Goal: Information Seeking & Learning: Learn about a topic

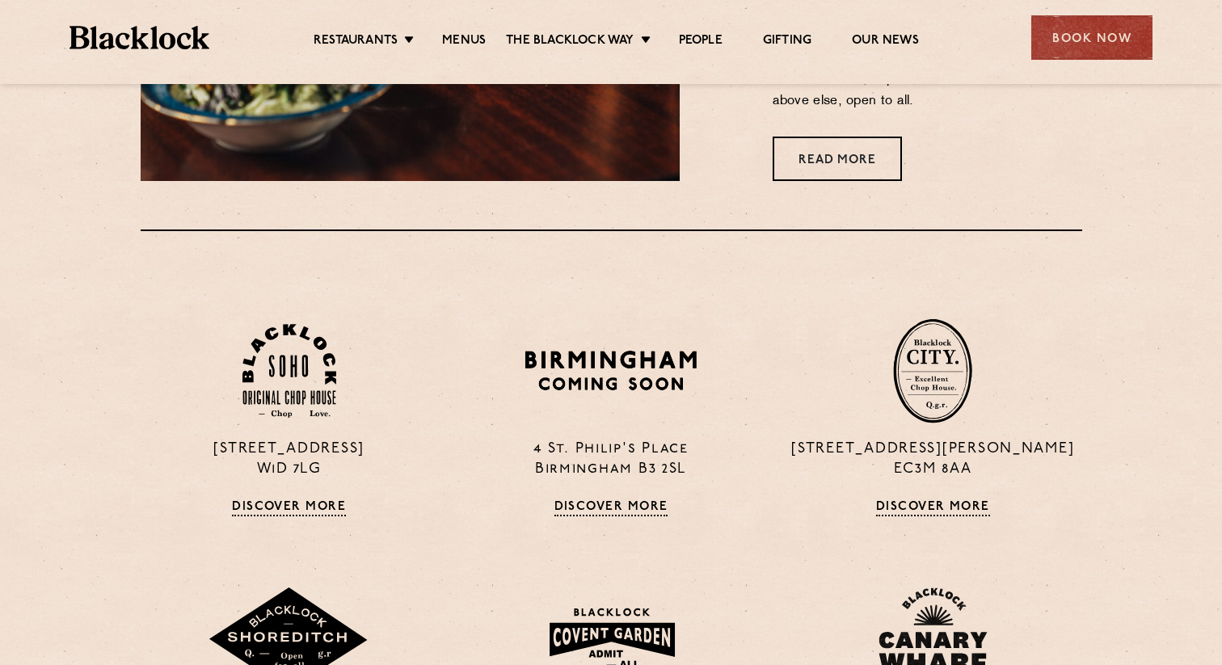
scroll to position [984, 0]
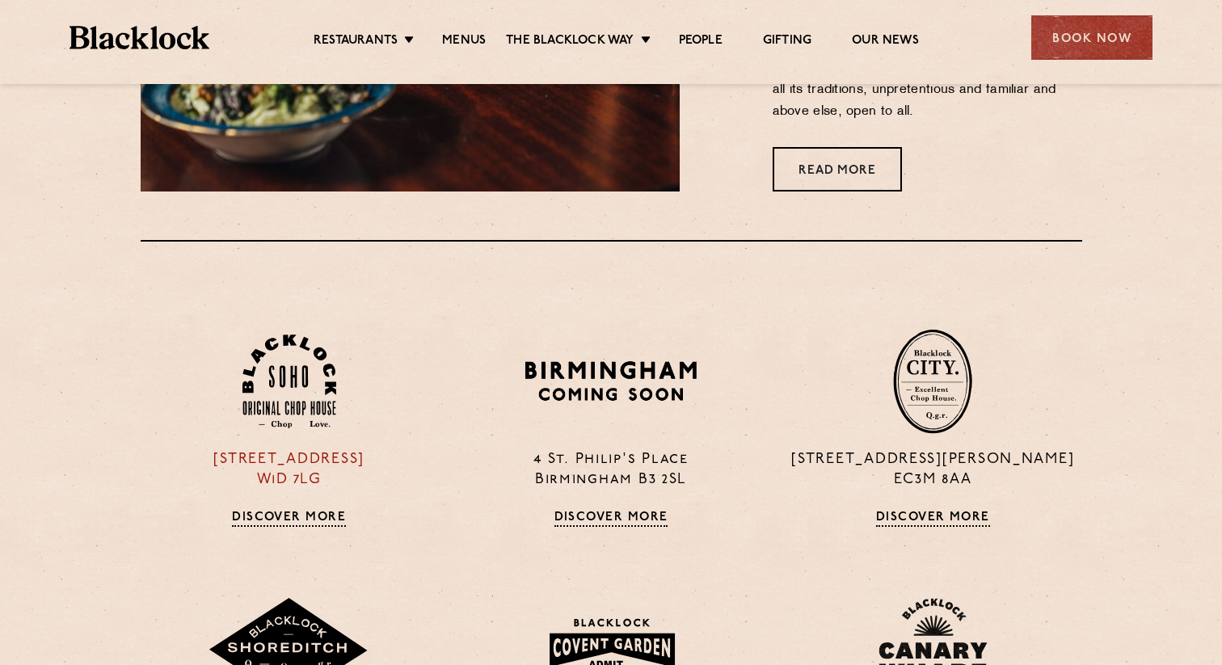
click at [310, 391] on img at bounding box center [289, 382] width 94 height 95
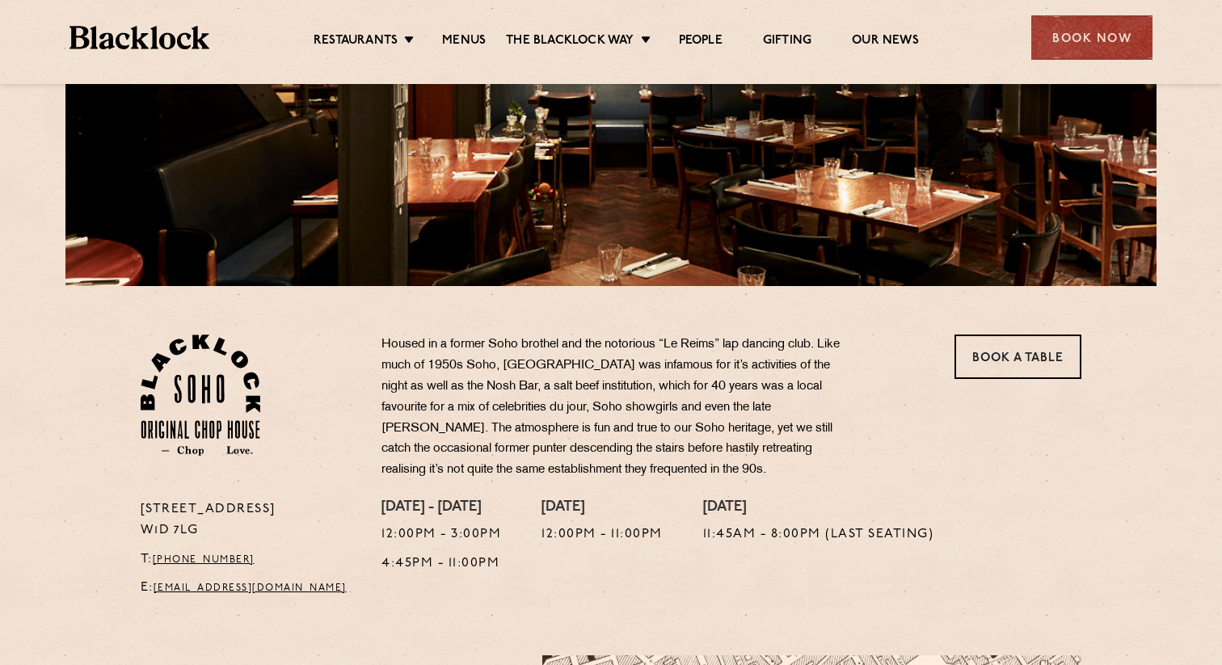
scroll to position [294, 0]
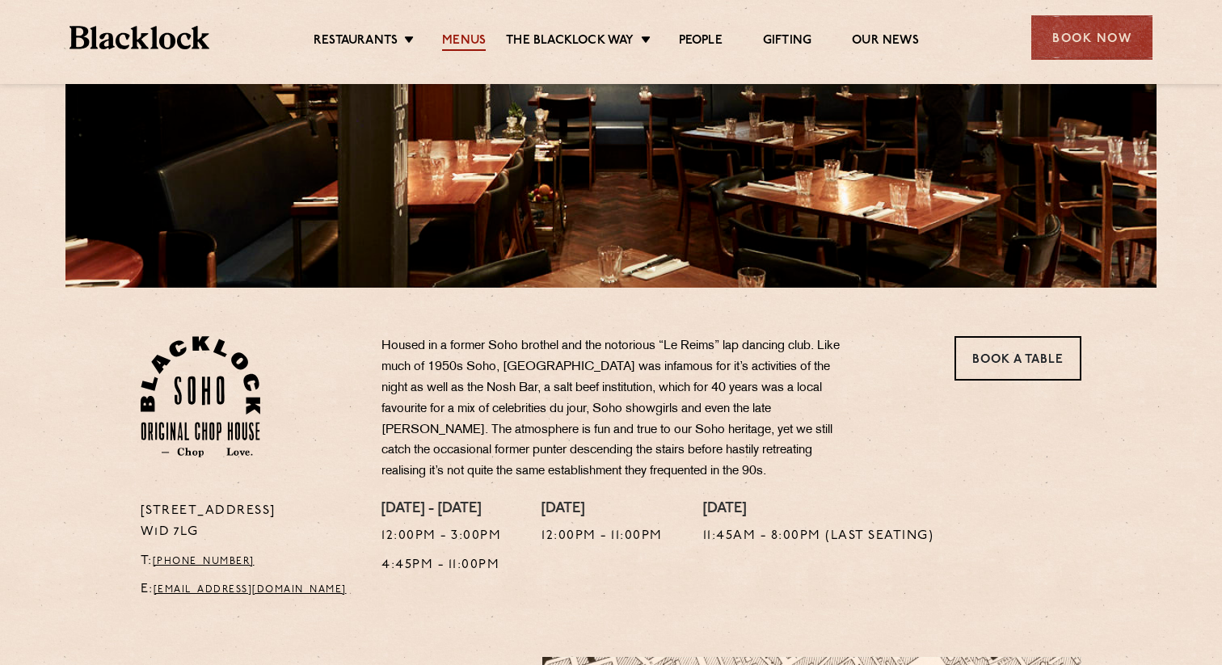
click at [453, 41] on link "Menus" at bounding box center [464, 42] width 44 height 18
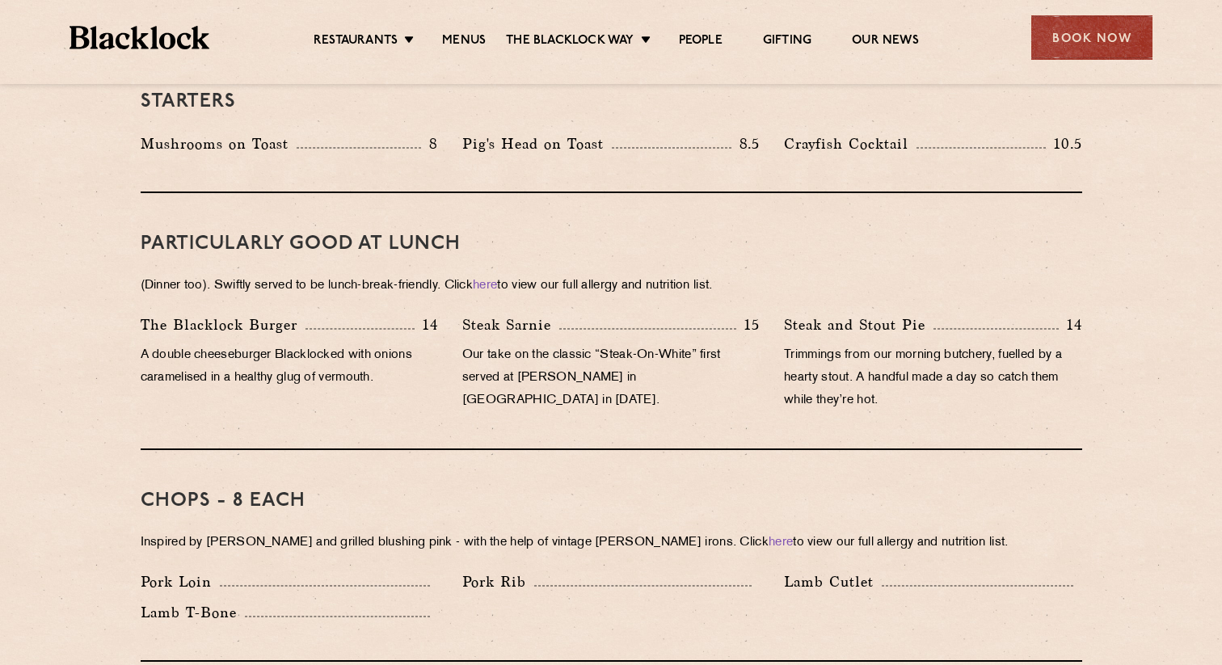
scroll to position [1427, 0]
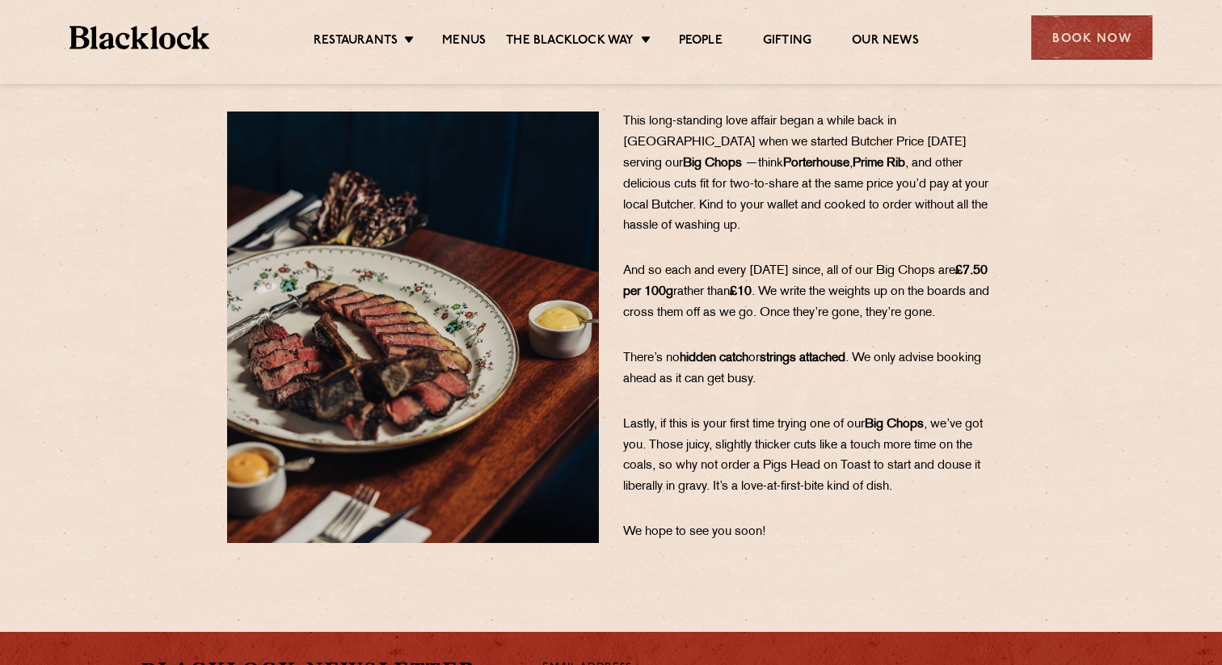
scroll to position [195, 0]
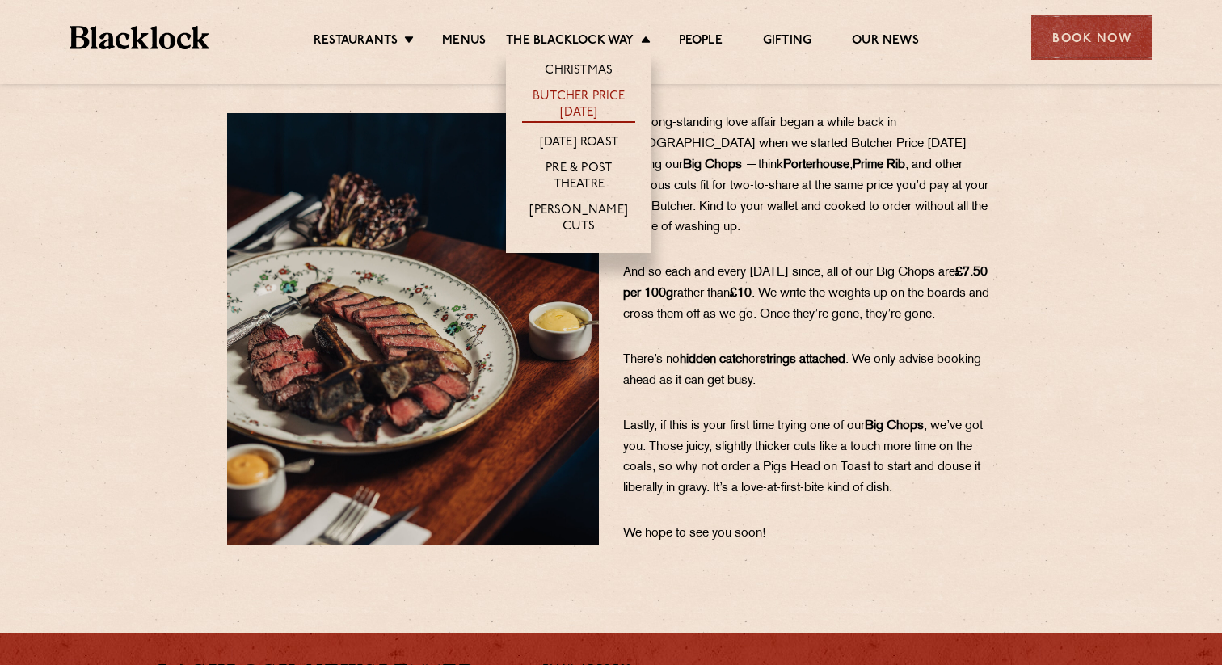
click at [583, 102] on link "Butcher Price [DATE]" at bounding box center [578, 106] width 113 height 34
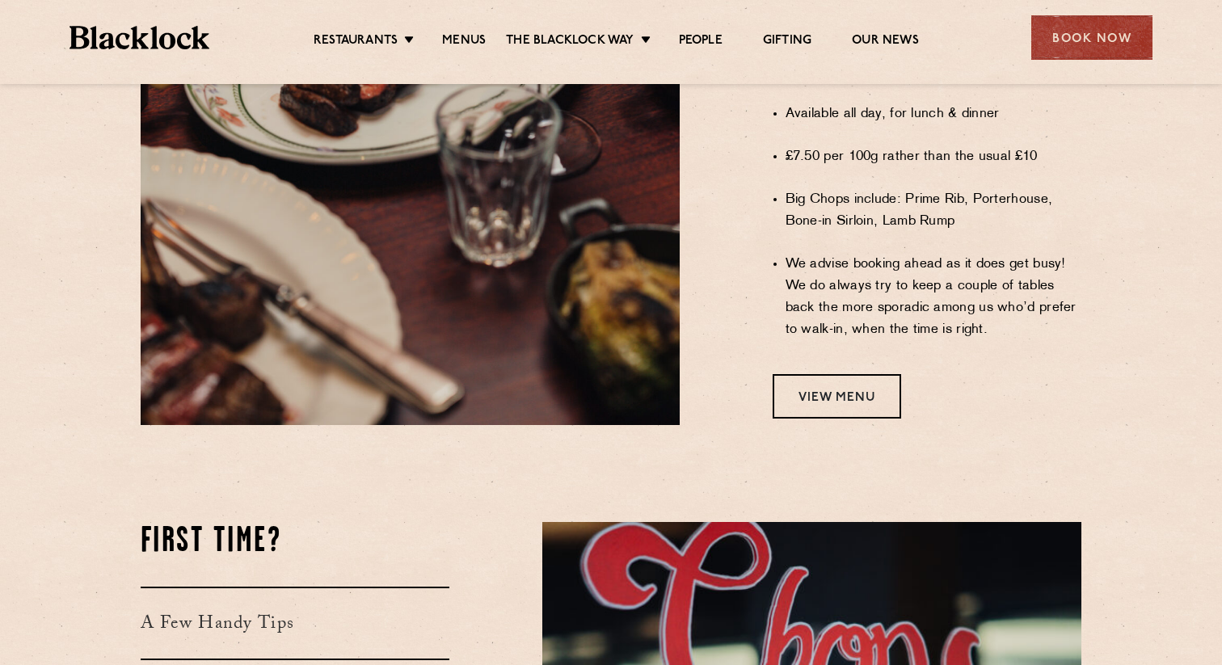
scroll to position [1309, 0]
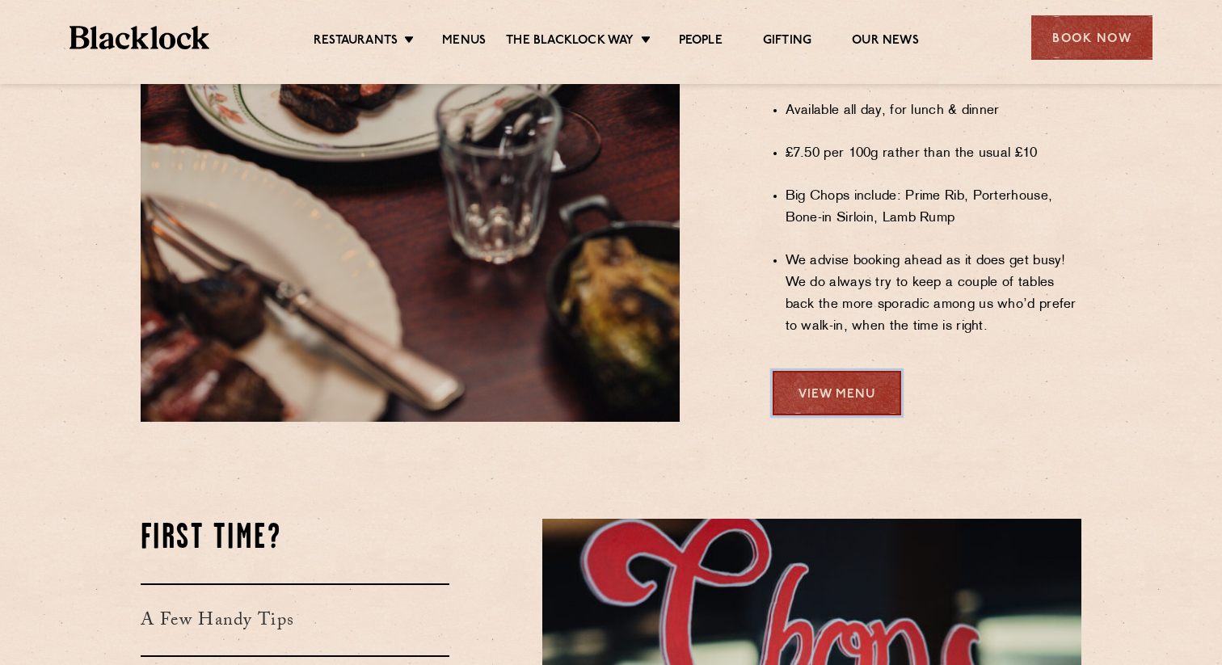
click at [820, 371] on link "View Menu" at bounding box center [837, 393] width 129 height 44
